Goal: Use online tool/utility: Utilize a website feature to perform a specific function

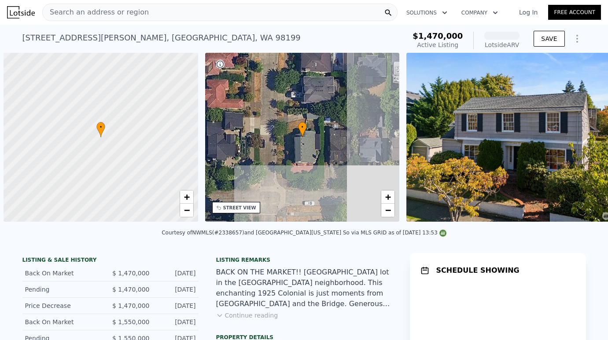
scroll to position [0, 4]
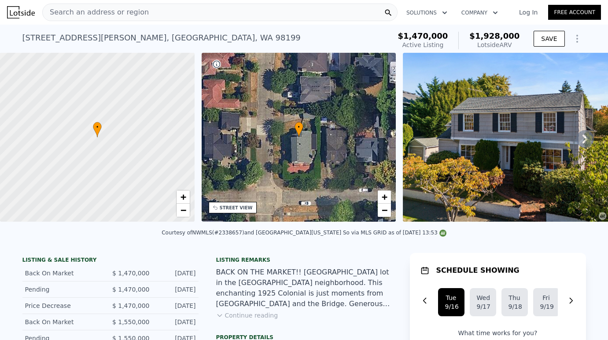
click at [577, 37] on icon "Show Options" at bounding box center [577, 38] width 11 height 11
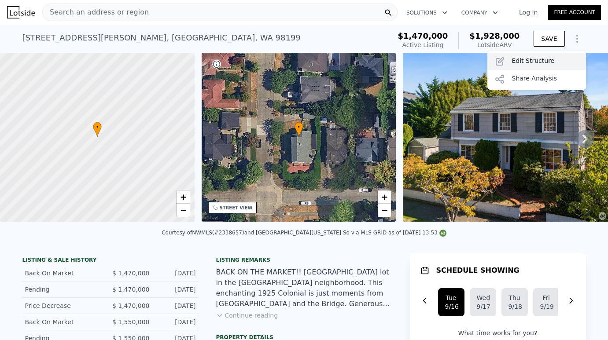
click at [564, 58] on div "Edit Structure" at bounding box center [537, 62] width 99 height 18
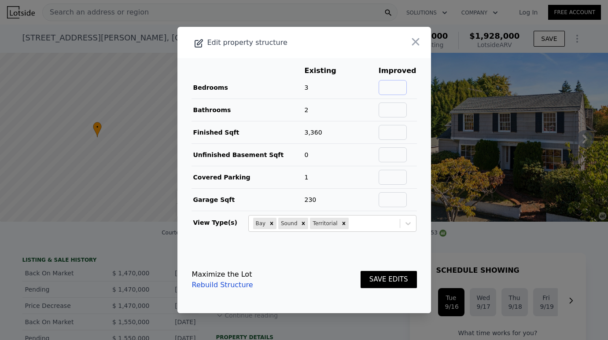
click at [405, 92] on input "text" at bounding box center [393, 87] width 28 height 15
type input "5"
type input "4"
type input "4100"
type input "0"
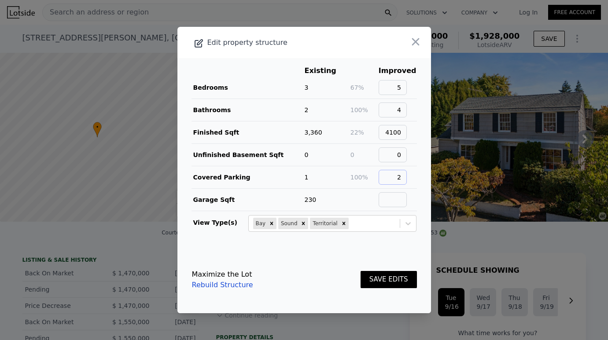
type input "2"
type input "440"
click at [361, 271] on button "SAVE EDITS" at bounding box center [389, 279] width 56 height 17
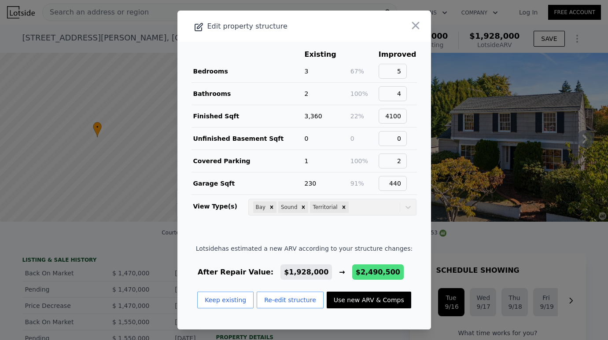
click at [369, 305] on button "Use new ARV & Comps" at bounding box center [369, 300] width 85 height 17
type input "4"
type input "2.75"
type input "3.75"
type input "3020"
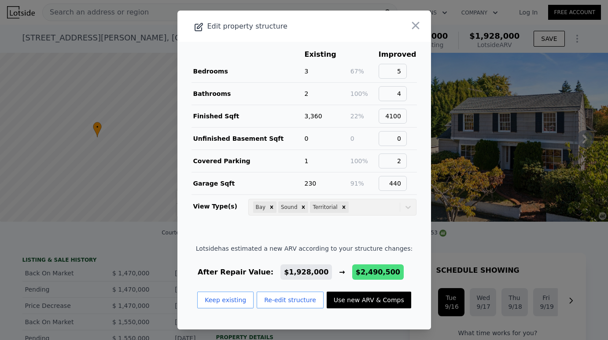
type input "4710"
type input "4400"
type input "7920"
checkbox input "true"
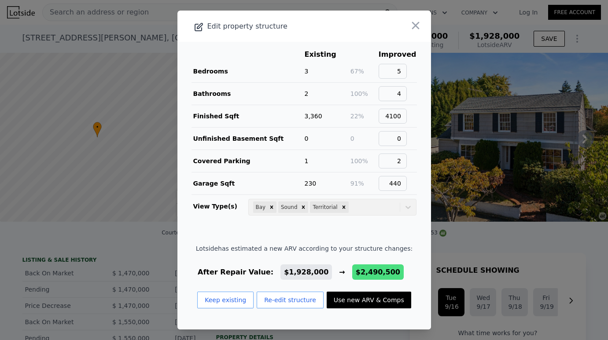
type input "$ 2,490,500"
type input "$ 666,242"
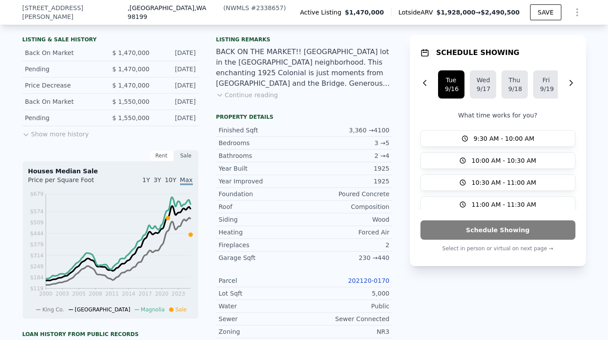
scroll to position [221, 0]
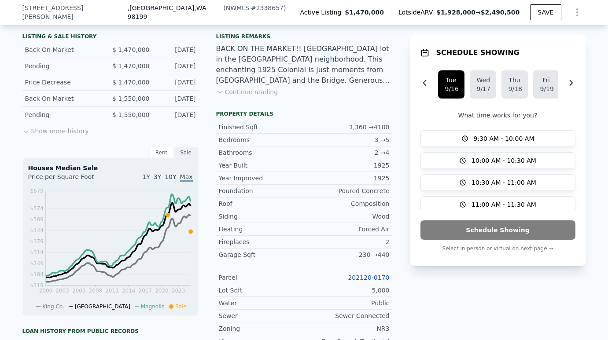
click at [367, 278] on link "202120-0170" at bounding box center [368, 277] width 41 height 7
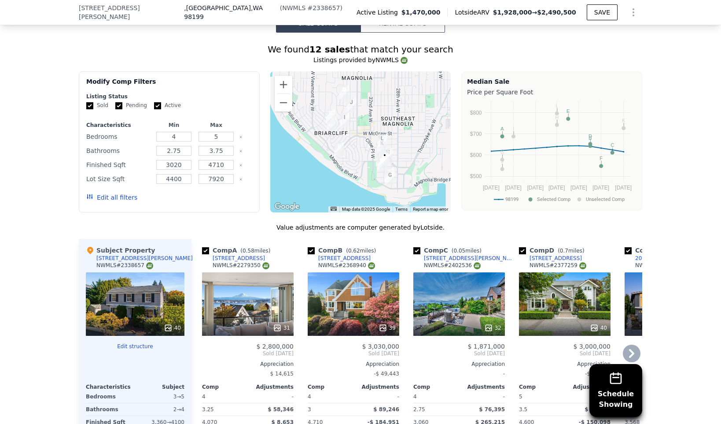
scroll to position [844, 0]
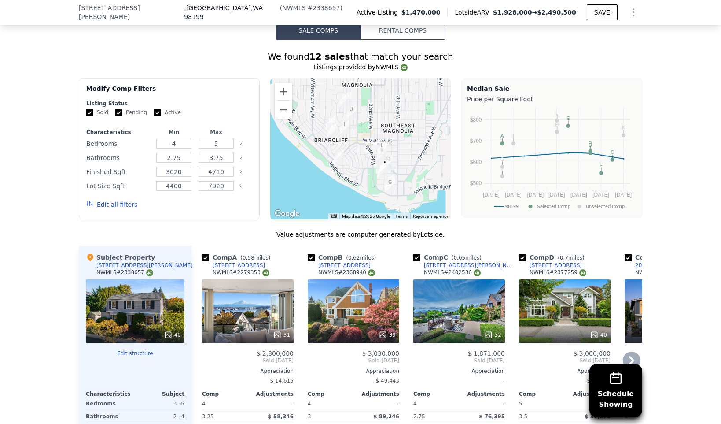
click at [249, 314] on div "31" at bounding box center [248, 310] width 92 height 63
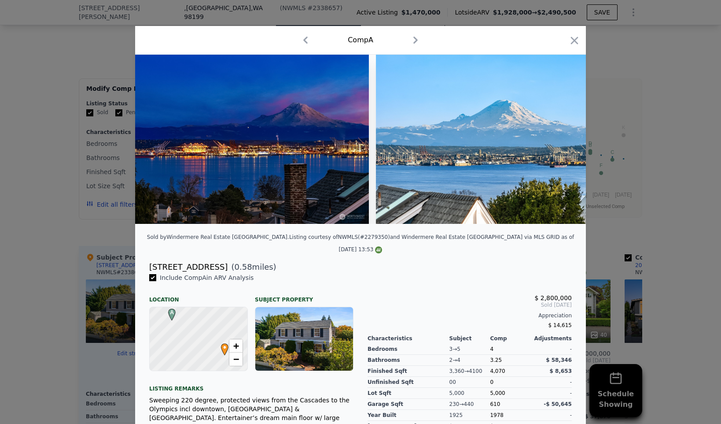
scroll to position [0, 7030]
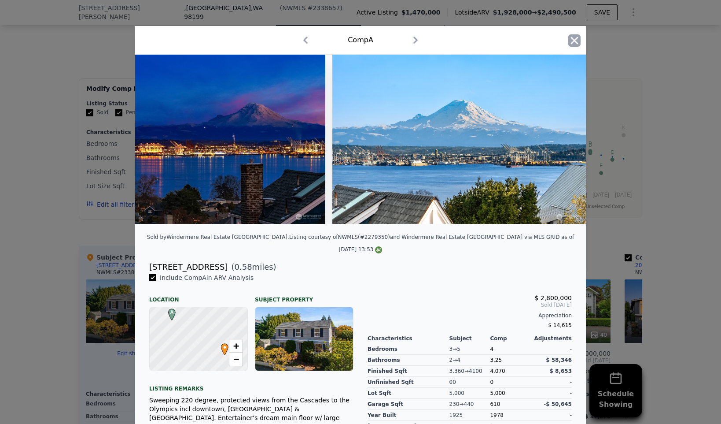
click at [577, 39] on icon "button" at bounding box center [575, 40] width 12 height 12
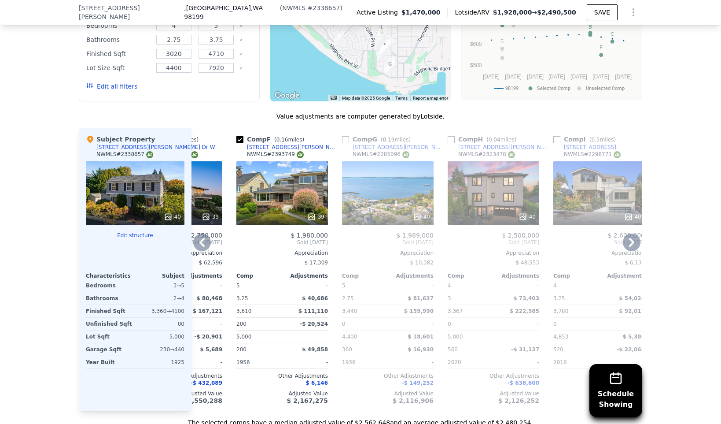
scroll to position [975, 0]
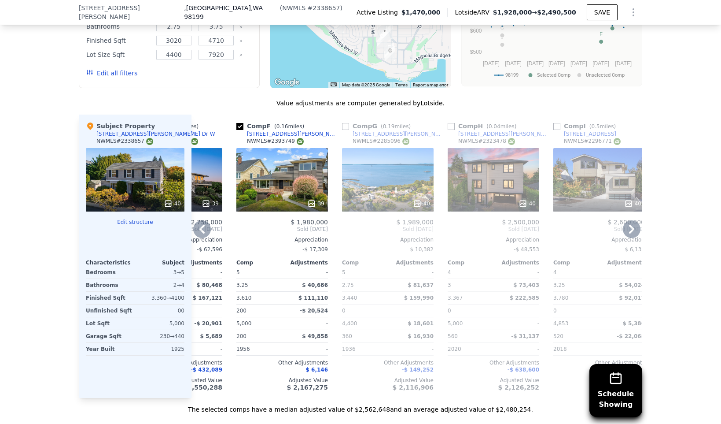
click at [489, 170] on div "40" at bounding box center [494, 179] width 92 height 63
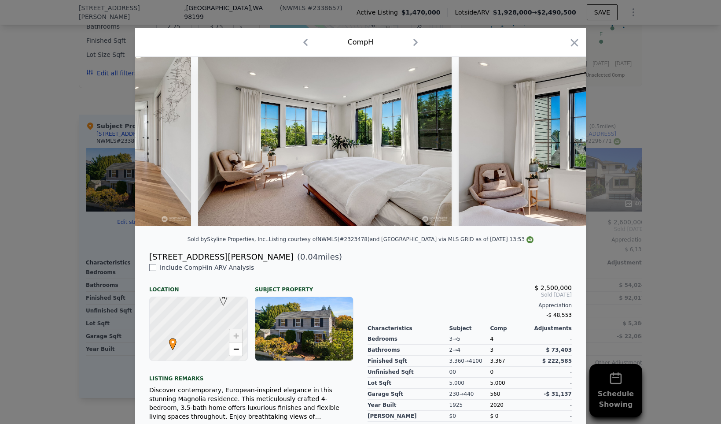
scroll to position [0, 3821]
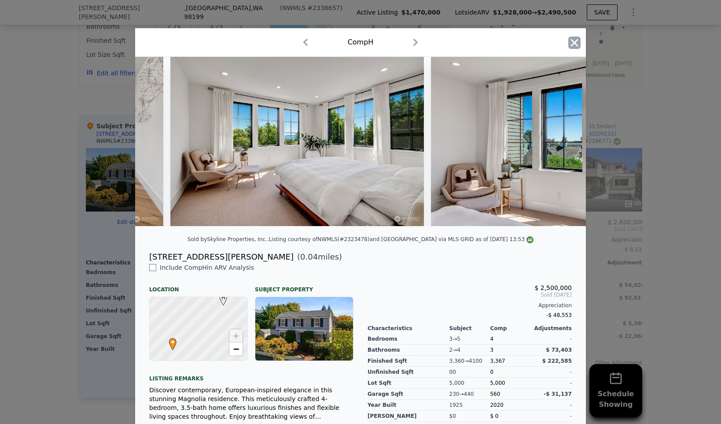
click at [575, 39] on icon "button" at bounding box center [575, 43] width 12 height 12
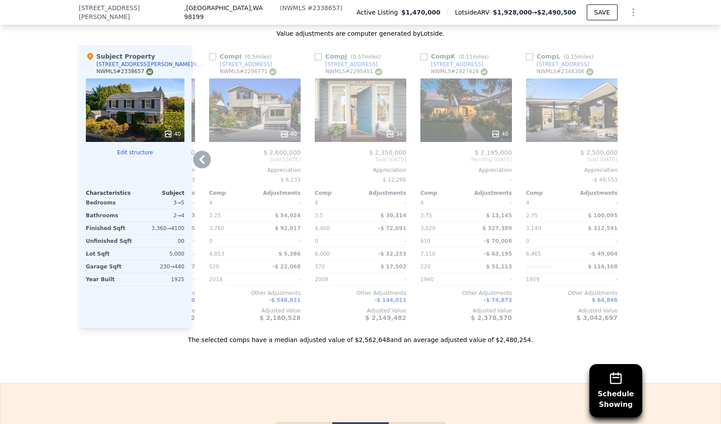
scroll to position [1021, 0]
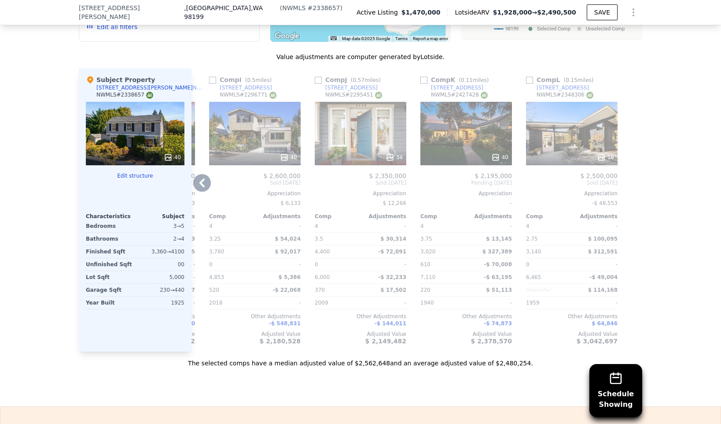
click at [441, 167] on div "Comp K ( 0.11 miles) [STREET_ADDRESS] # 2427428 40 $ 2,195,000 Pending [DATE] A…" at bounding box center [466, 209] width 99 height 283
click at [460, 133] on div "40" at bounding box center [467, 133] width 92 height 63
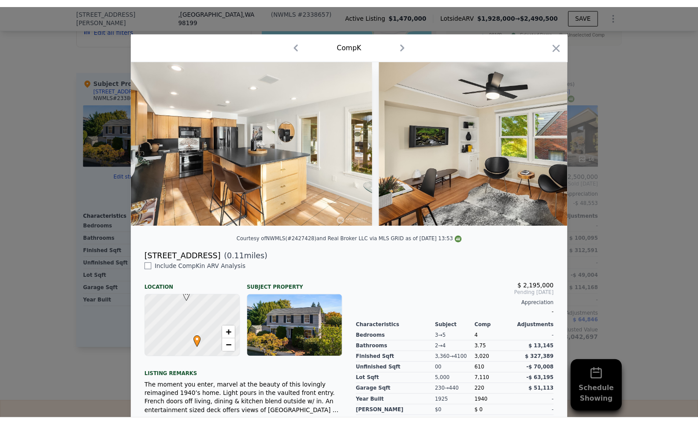
scroll to position [0, 3895]
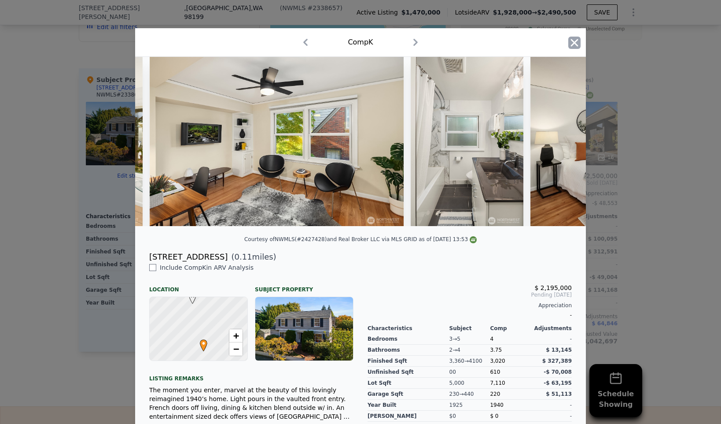
click at [569, 43] on icon "button" at bounding box center [575, 43] width 12 height 12
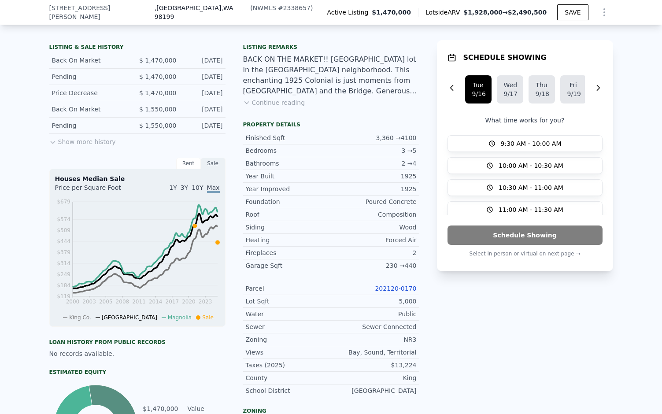
scroll to position [294, 0]
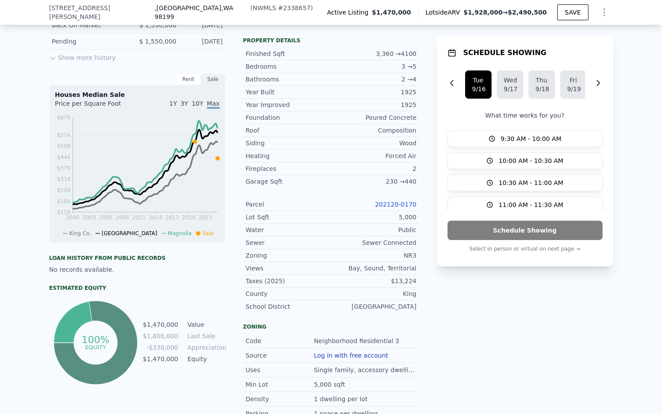
click at [410, 203] on link "202120-0170" at bounding box center [395, 204] width 41 height 7
